Goal: Book appointment/travel/reservation

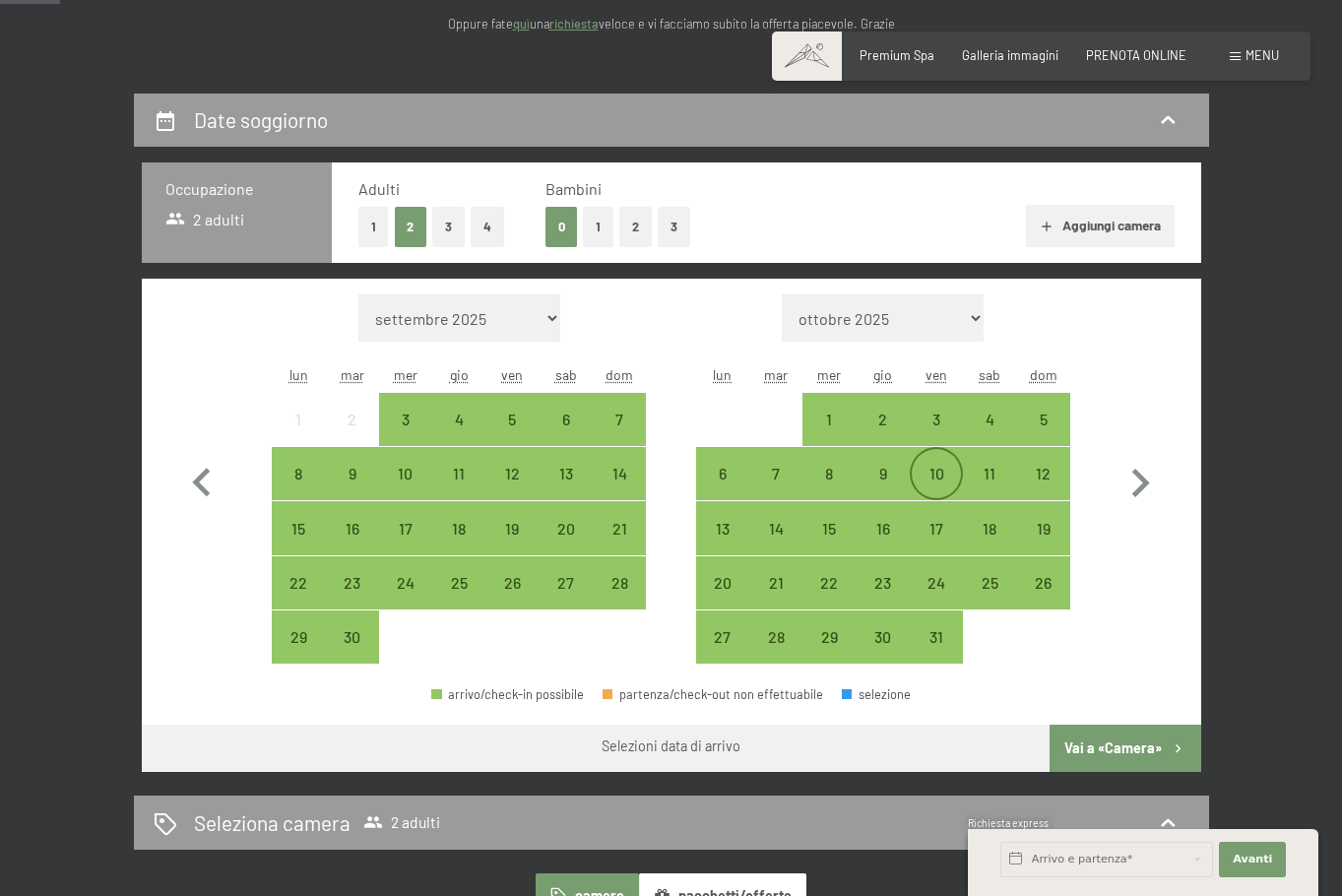
click at [952, 515] on div "10" at bounding box center [936, 490] width 49 height 49
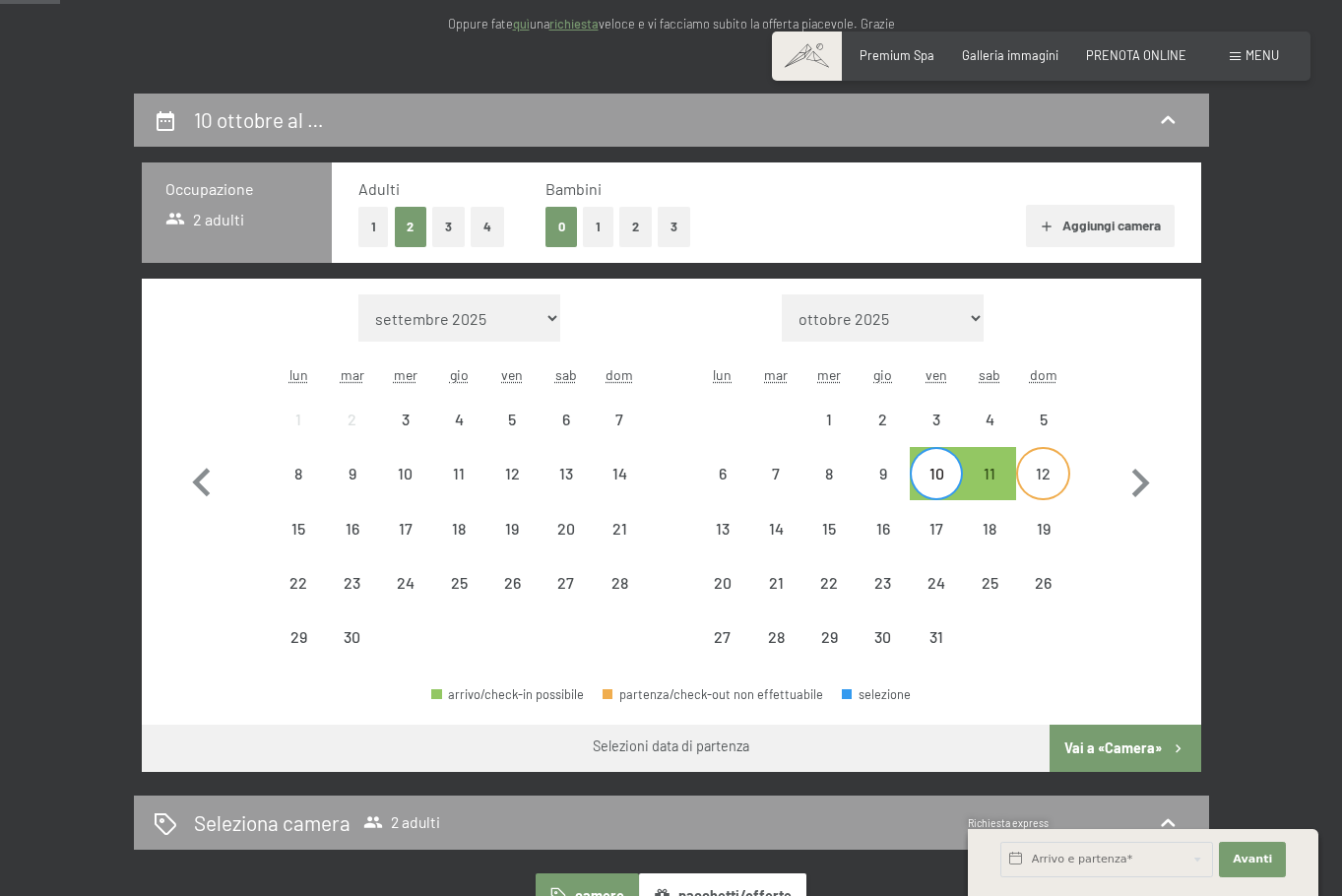
click at [1049, 515] on div "12" at bounding box center [1042, 490] width 49 height 49
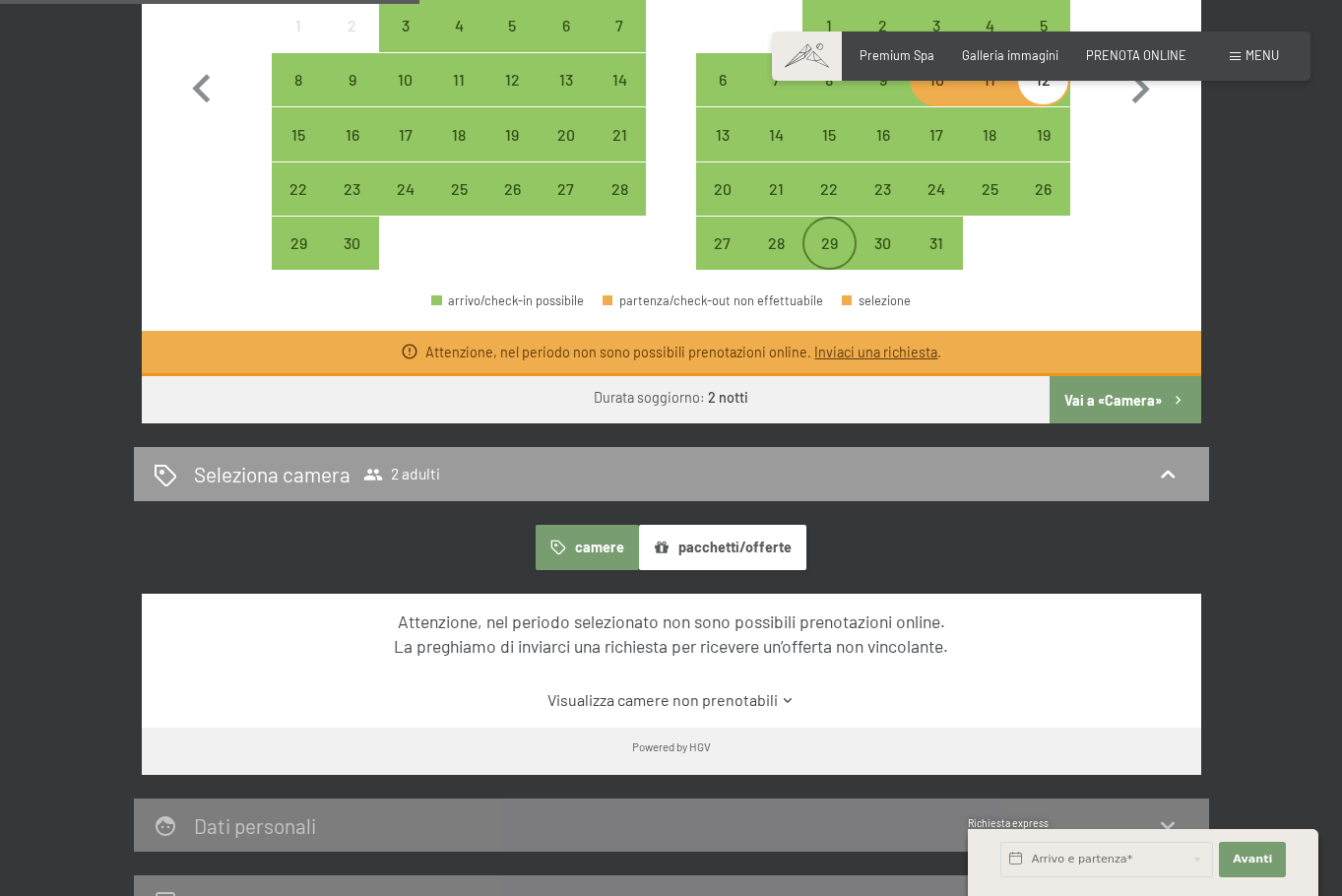
scroll to position [591, 0]
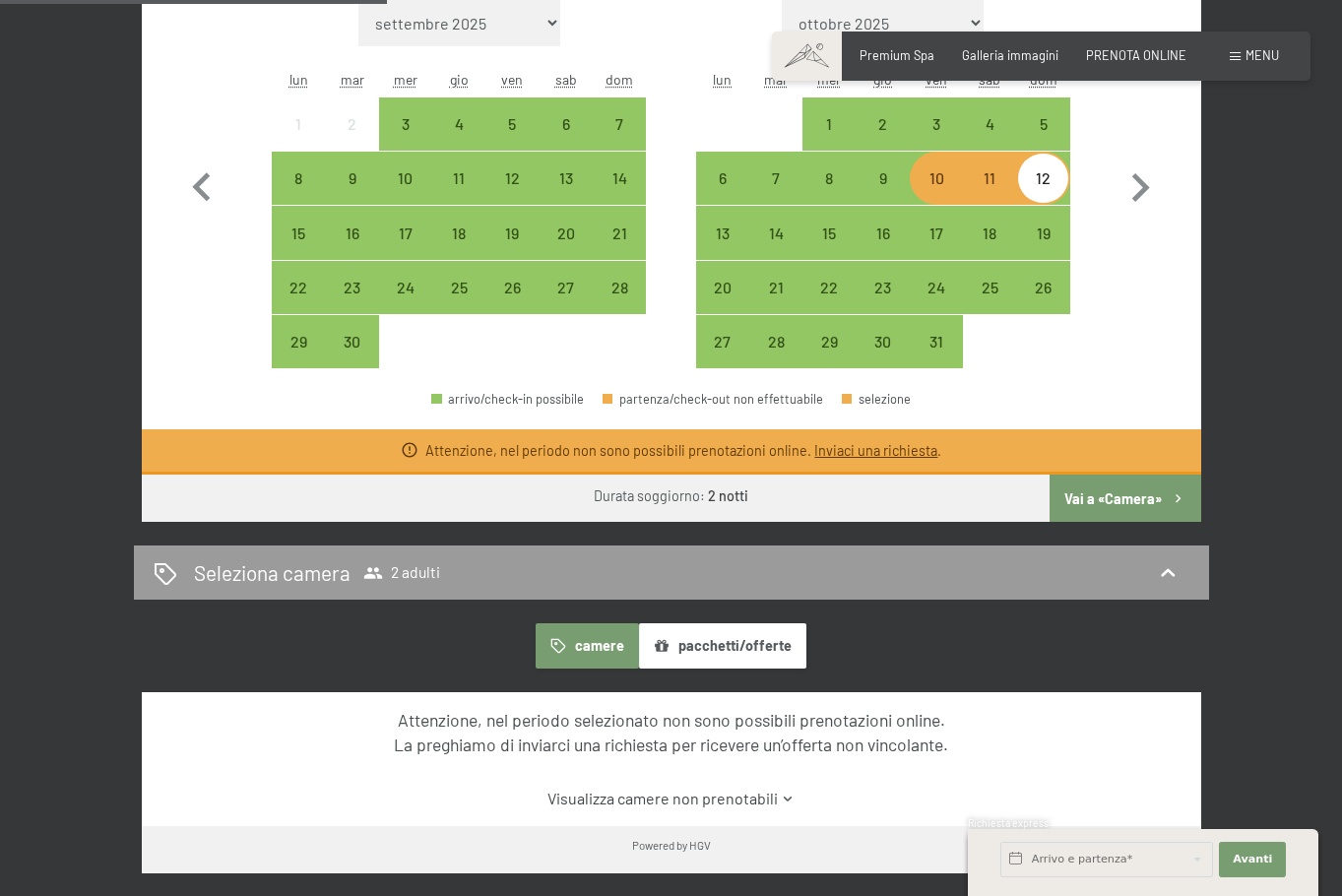
click at [912, 205] on div "10" at bounding box center [936, 178] width 53 height 53
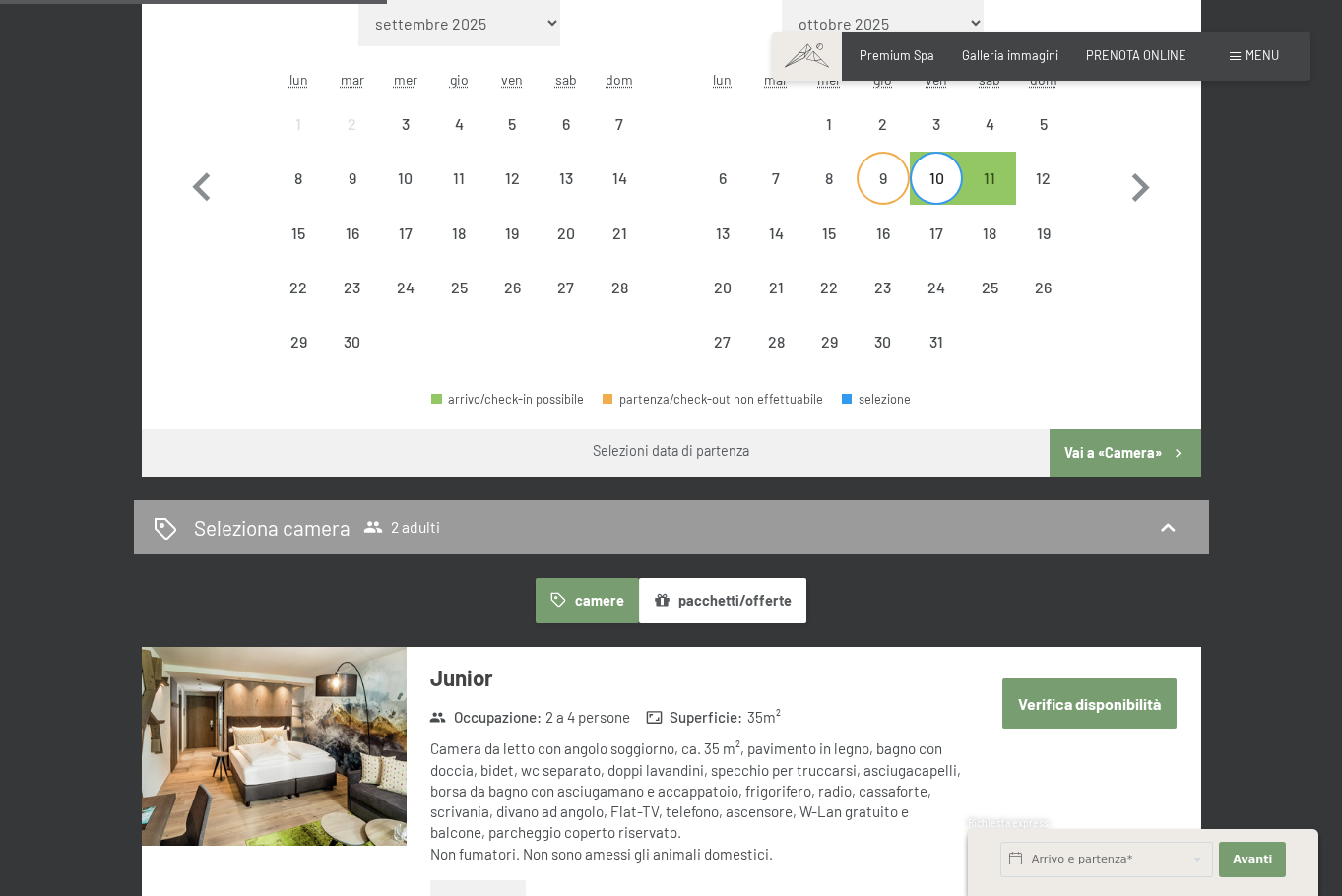
click at [897, 220] on div "9" at bounding box center [883, 194] width 49 height 49
click at [1008, 220] on div "11" at bounding box center [989, 194] width 49 height 49
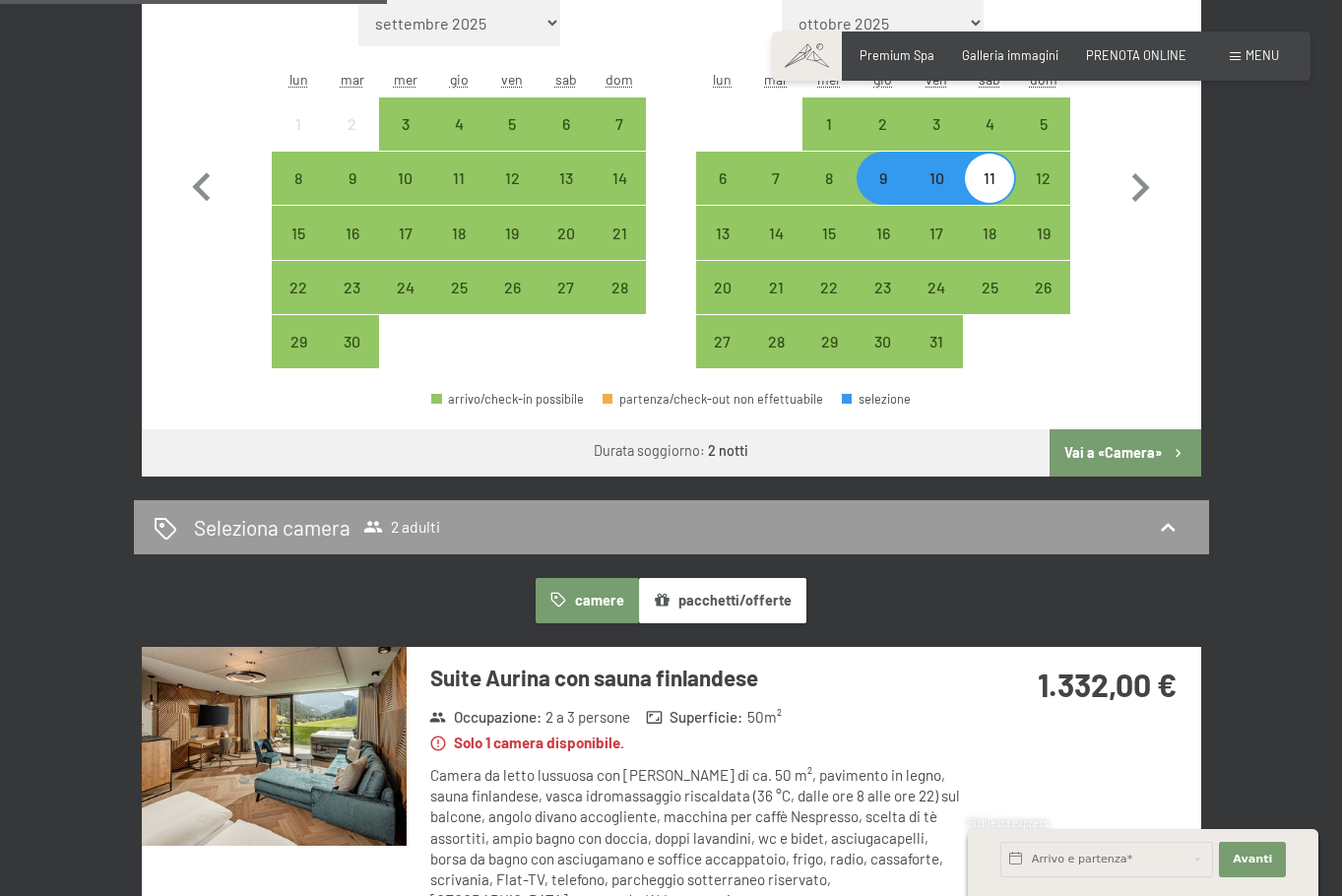
click at [1186, 477] on button "Vai a «Camera»" at bounding box center [1125, 452] width 151 height 47
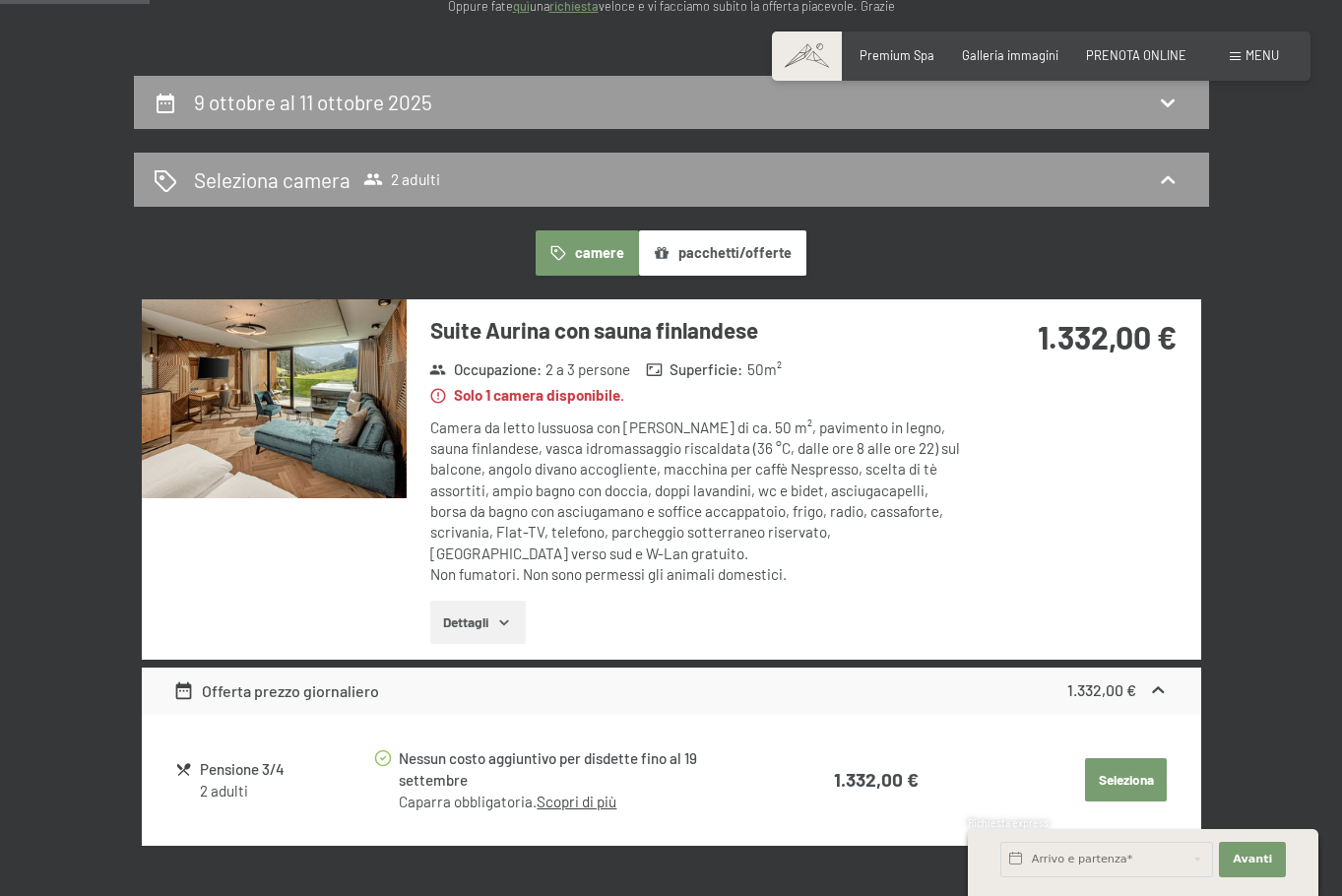
scroll to position [0, 0]
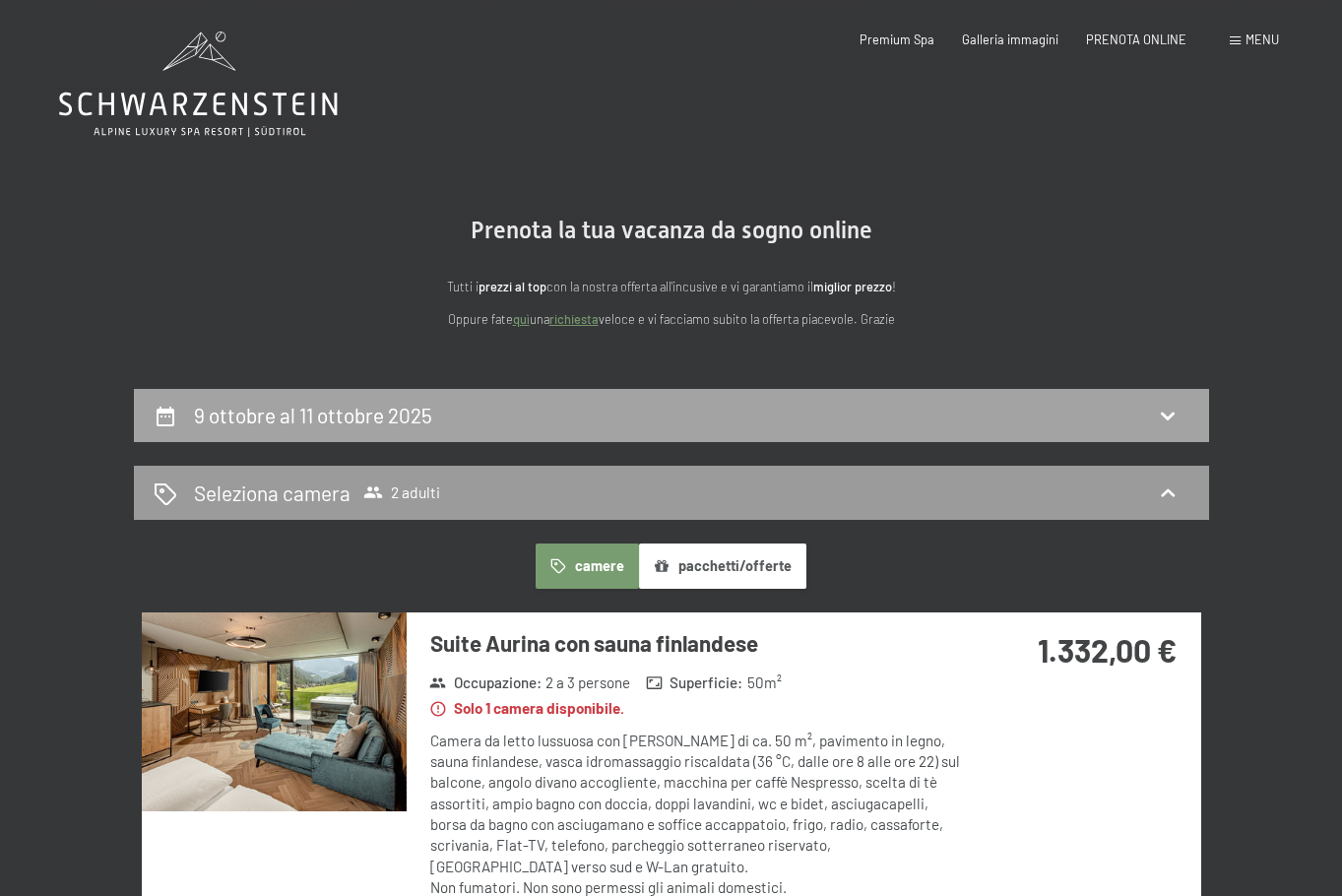
click at [596, 429] on div "9 ottobre al 11 ottobre 2025" at bounding box center [672, 415] width 1036 height 29
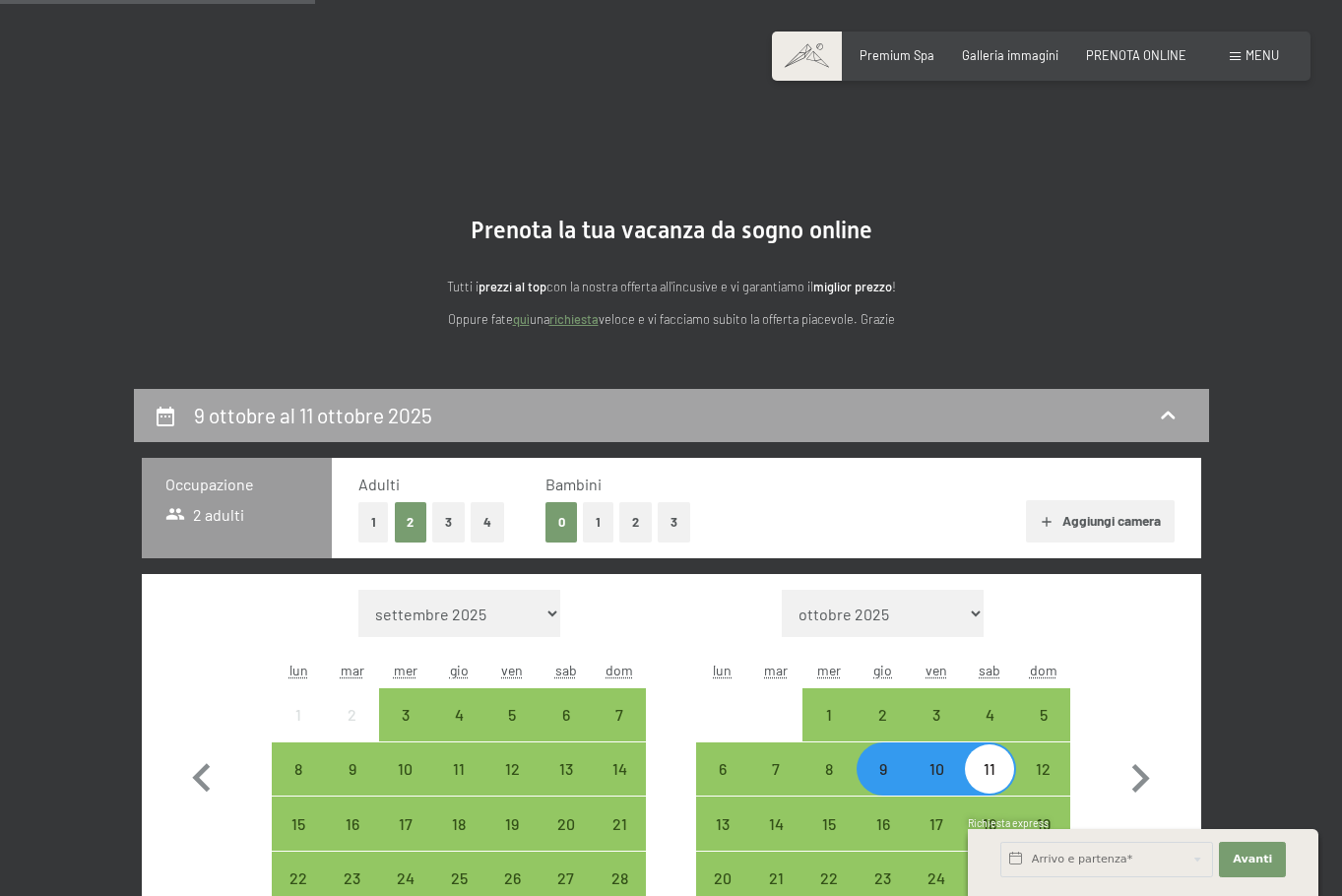
scroll to position [426, 0]
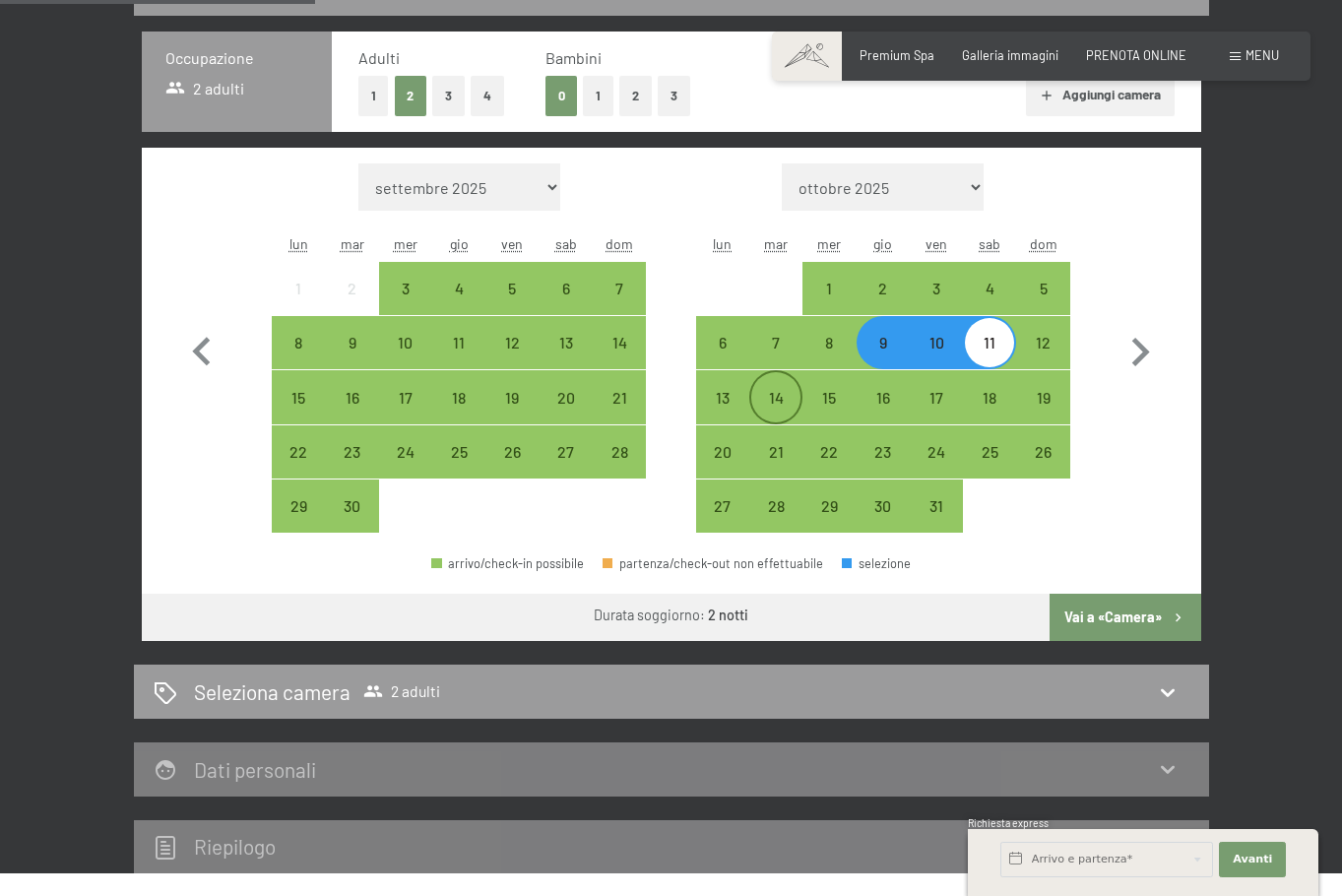
click at [781, 439] on div "14" at bounding box center [775, 414] width 49 height 49
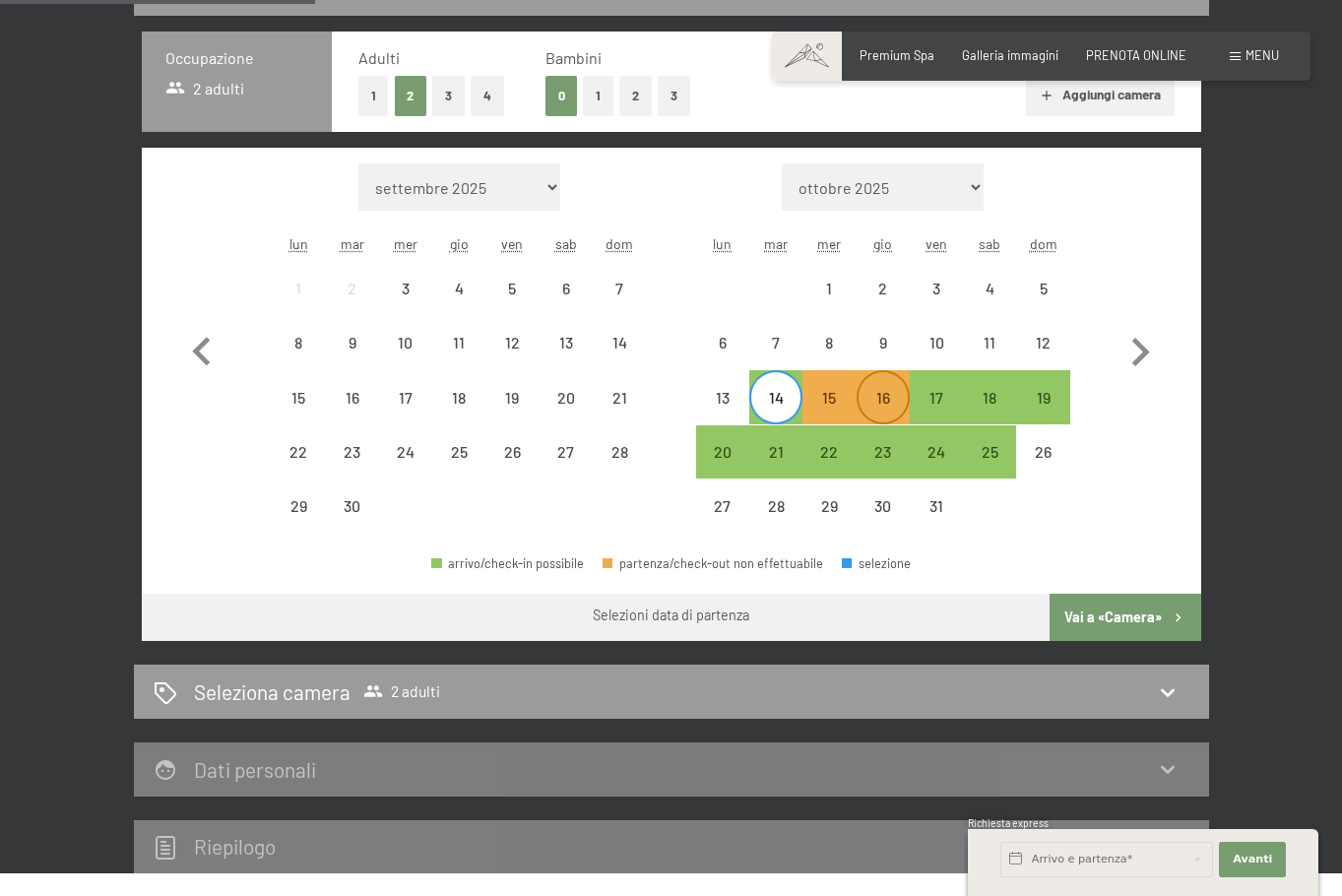
click at [899, 439] on div "16" at bounding box center [883, 414] width 49 height 49
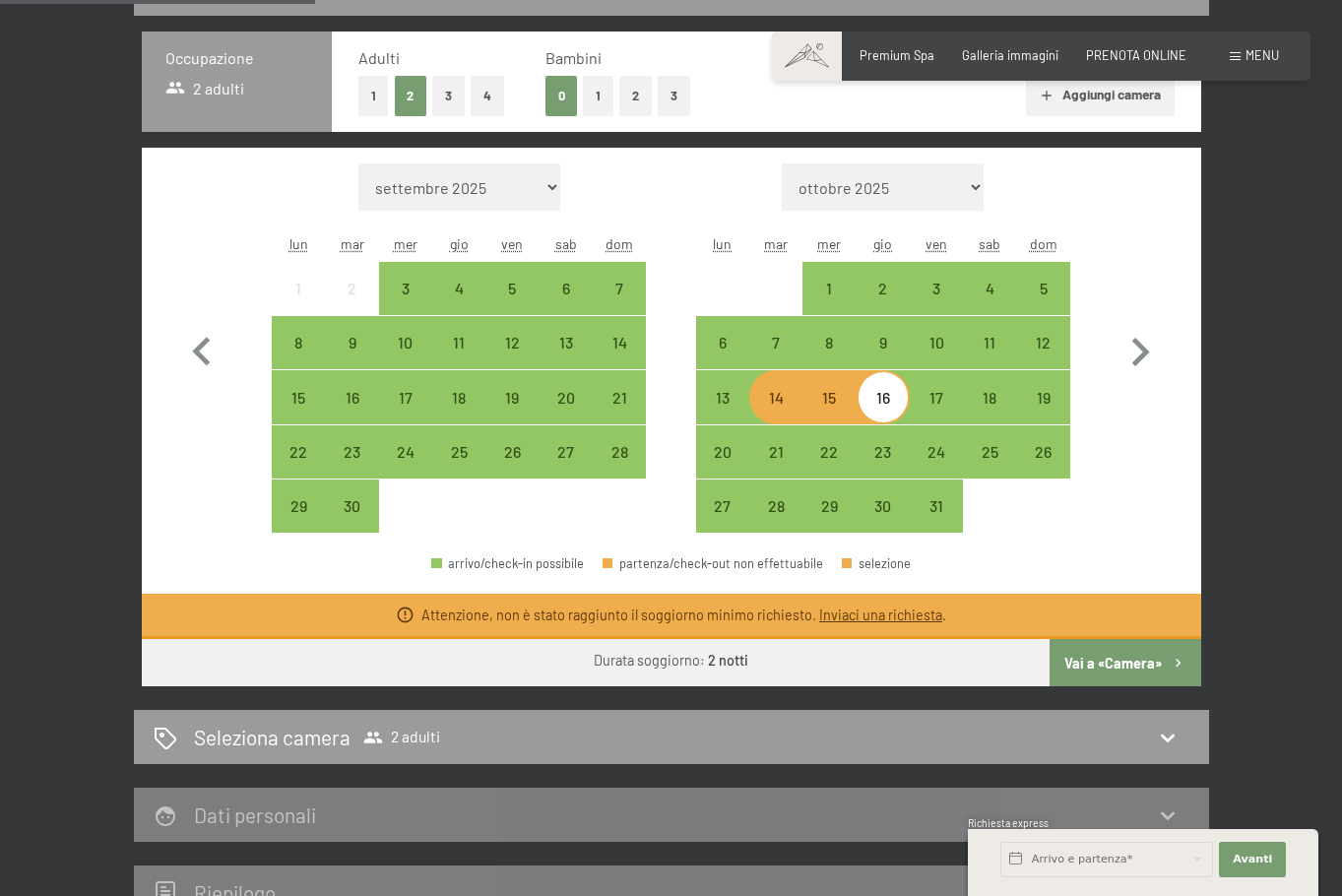
click at [781, 439] on div "14" at bounding box center [775, 414] width 49 height 49
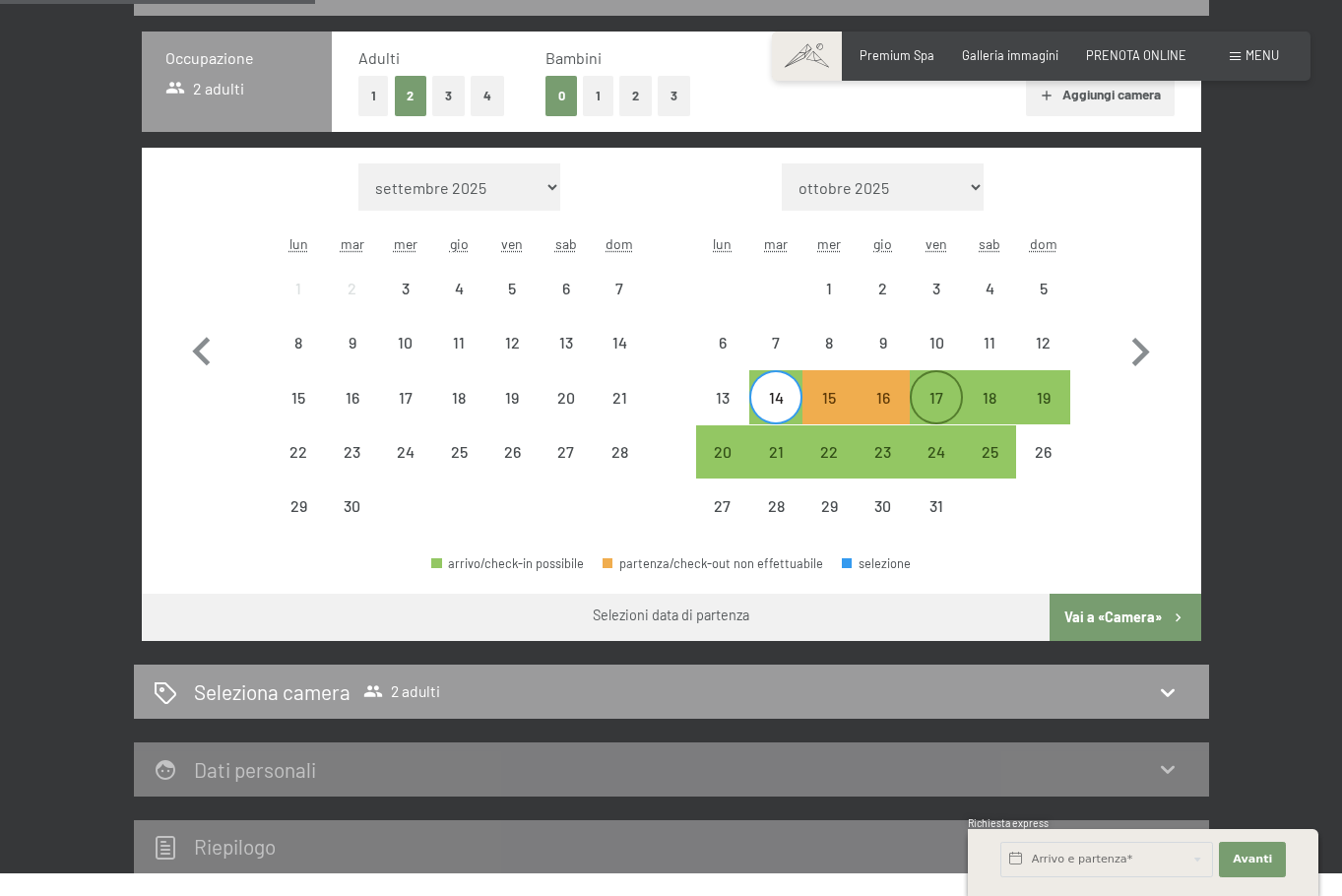
click at [936, 431] on div "17" at bounding box center [936, 414] width 49 height 49
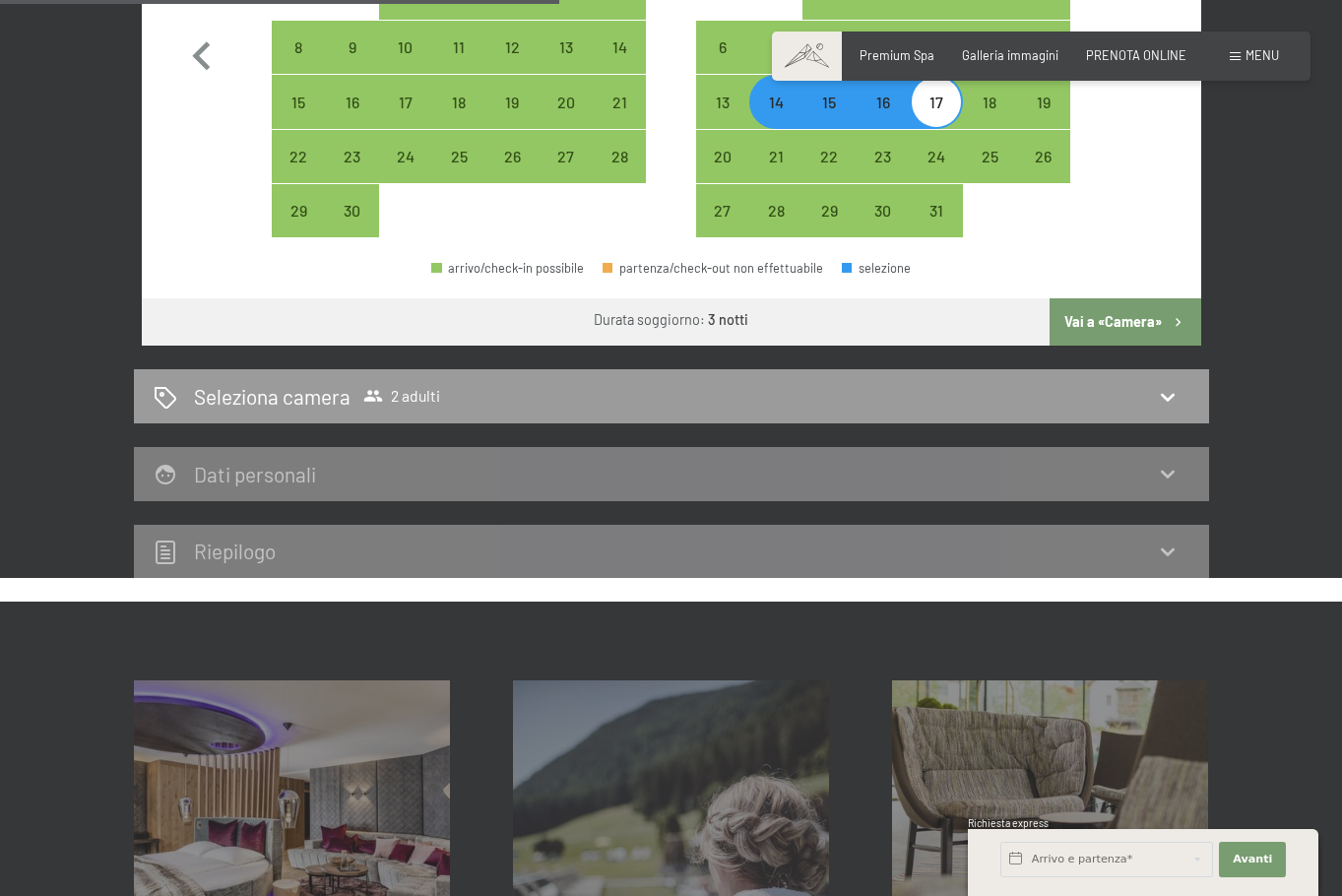
click at [1161, 346] on button "Vai a «Camera»" at bounding box center [1125, 321] width 151 height 47
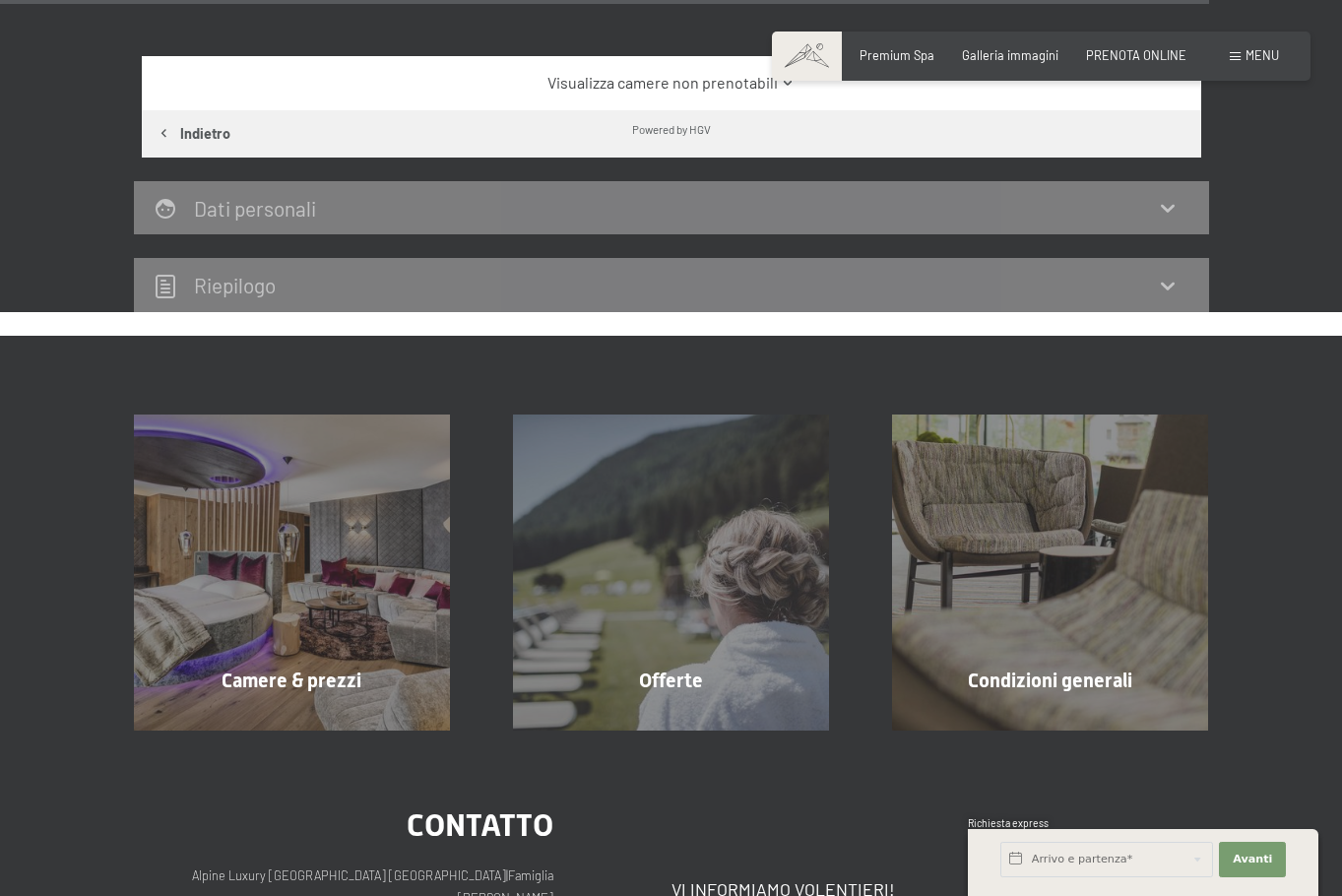
scroll to position [2199, 0]
